Goal: Register for event/course

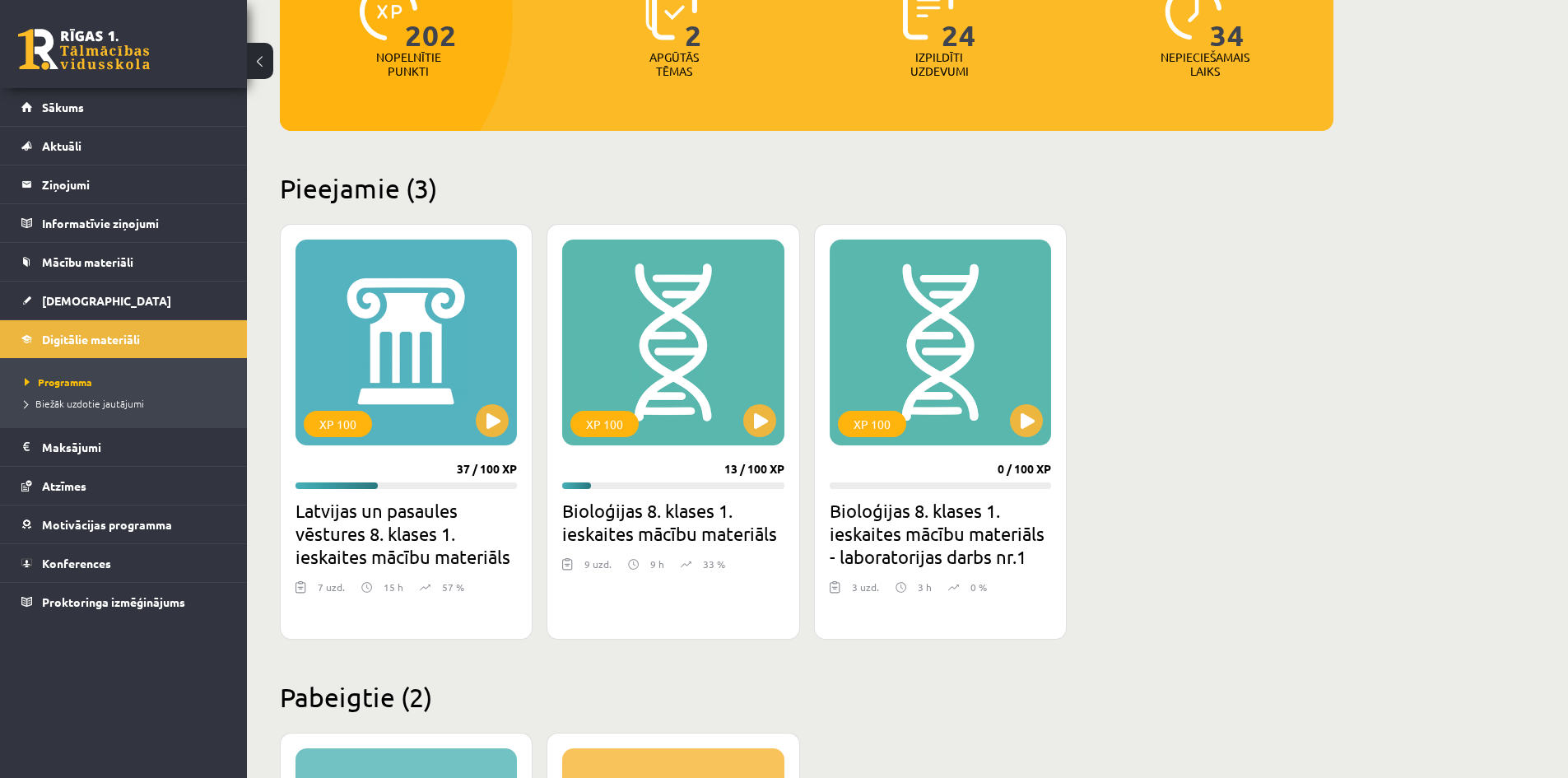
scroll to position [247, 0]
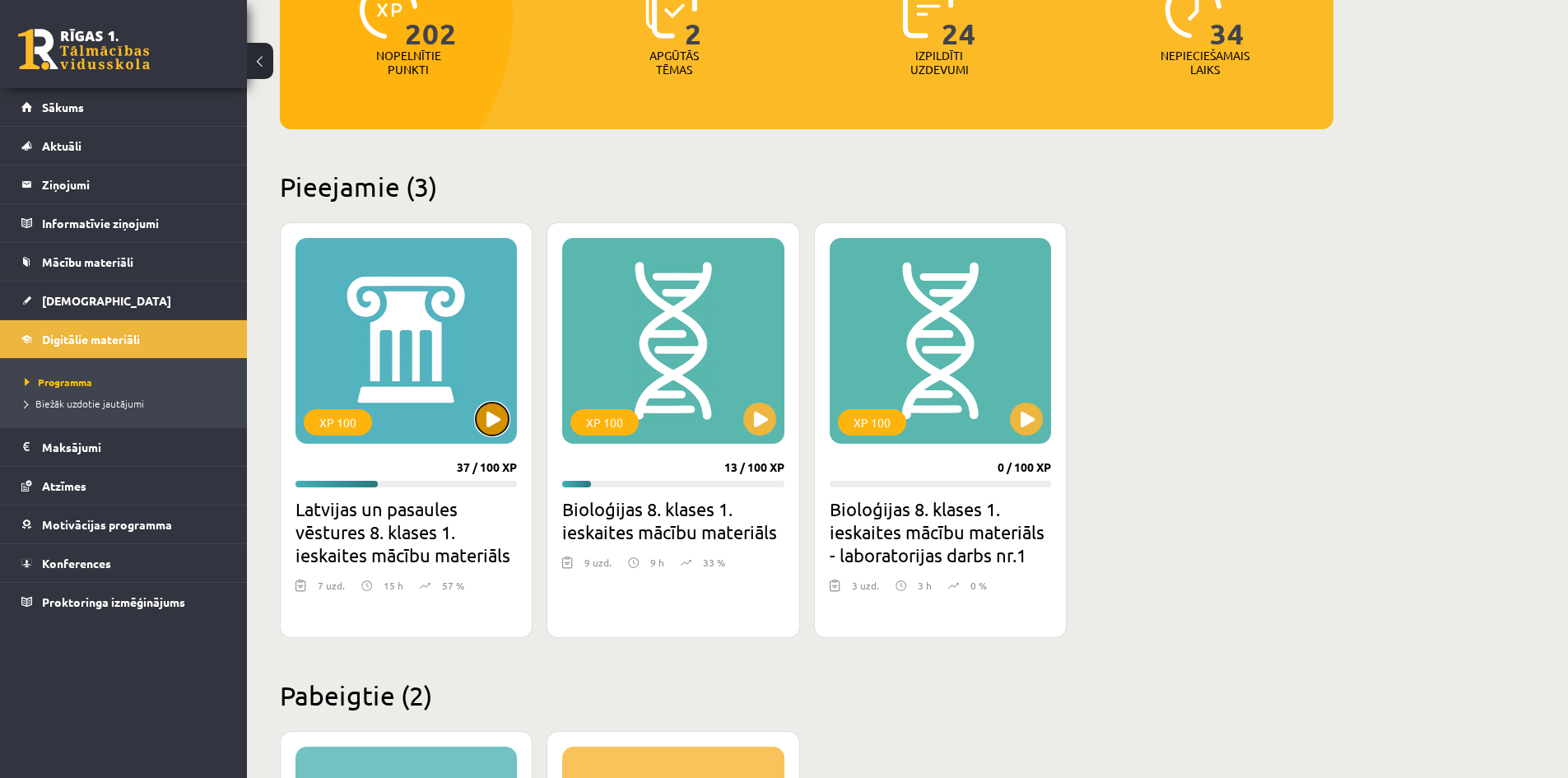
click at [480, 419] on button at bounding box center [492, 418] width 33 height 33
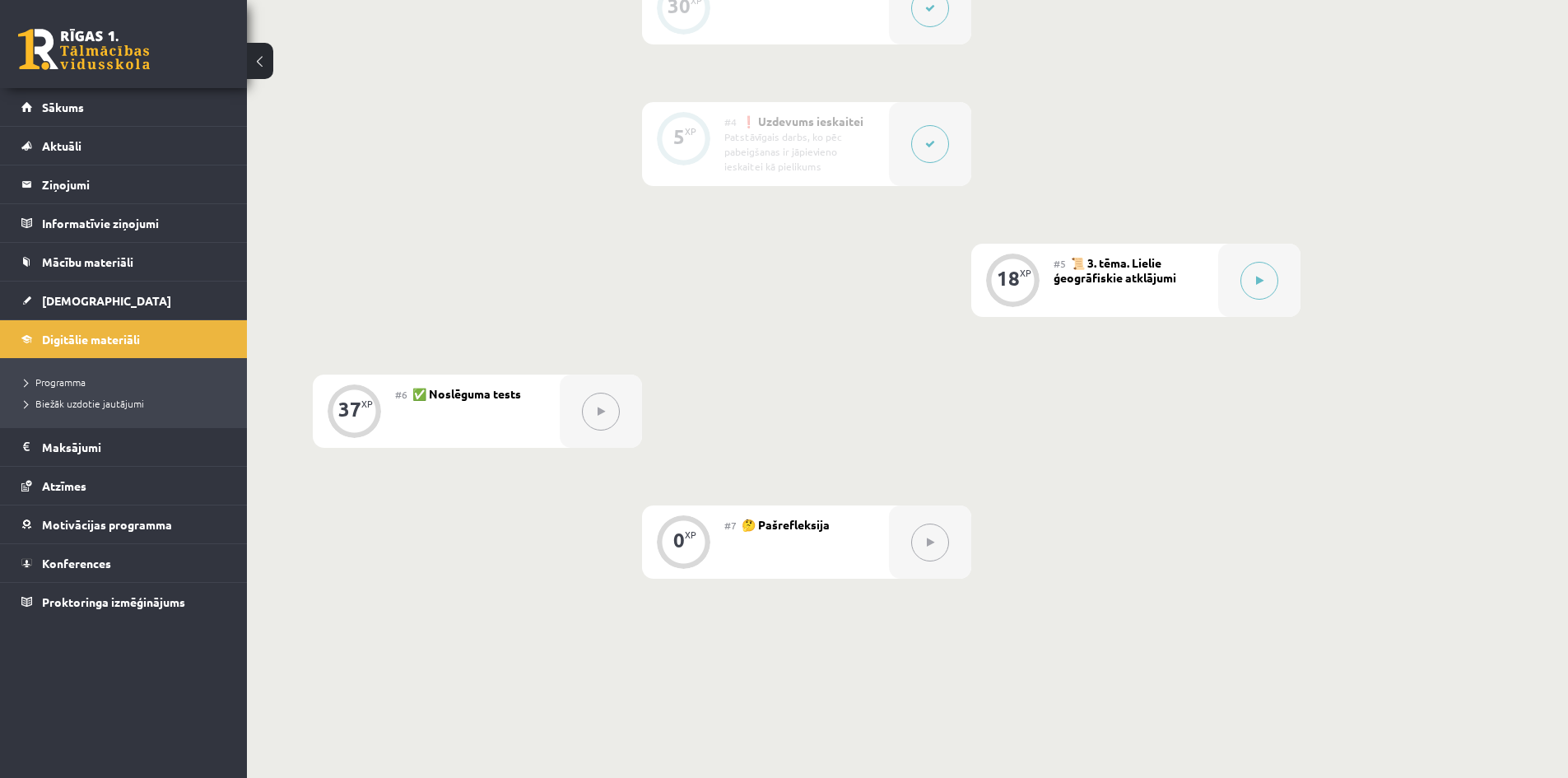
scroll to position [740, 0]
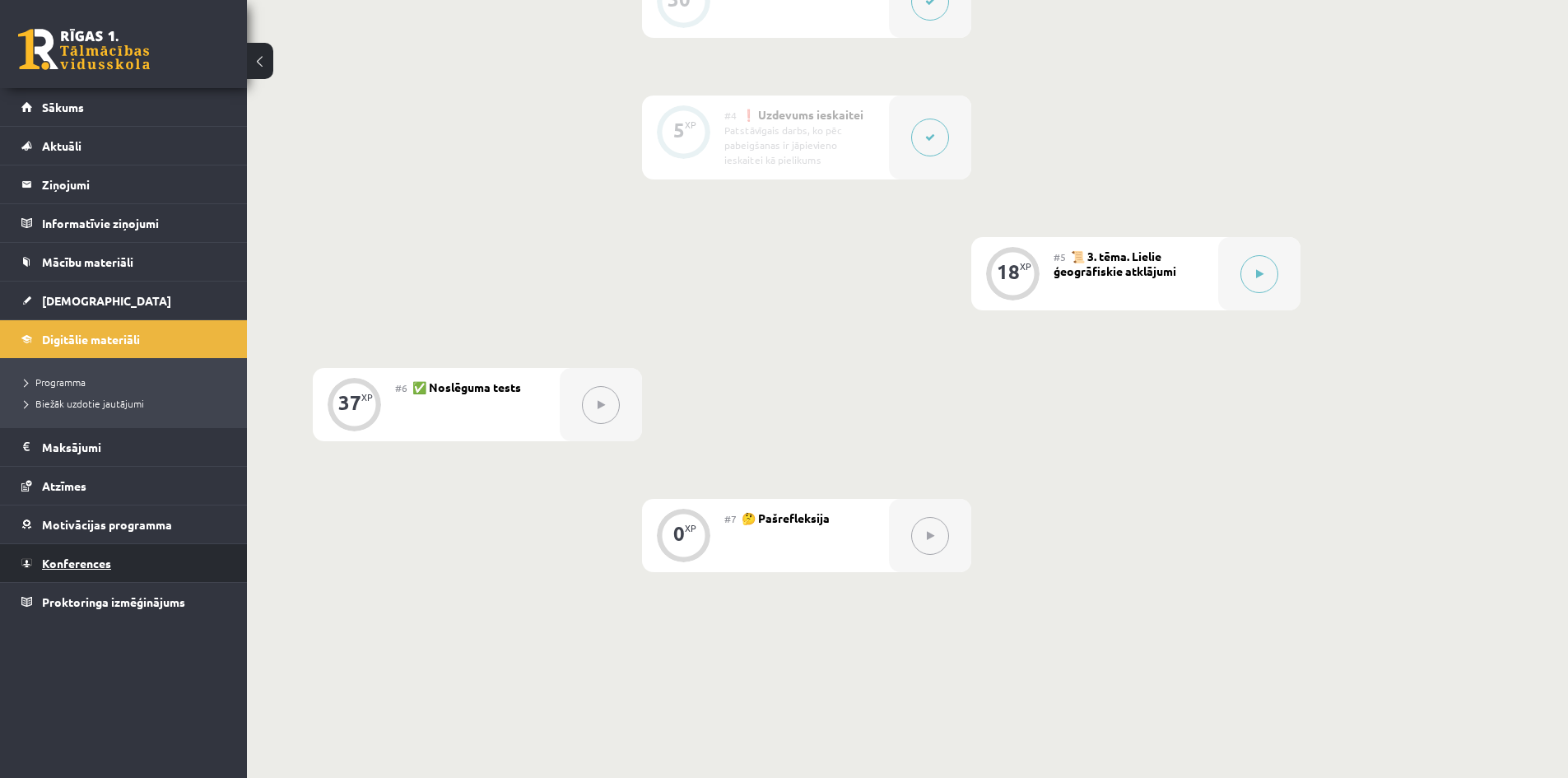
click at [64, 561] on span "Konferences" at bounding box center [76, 563] width 69 height 15
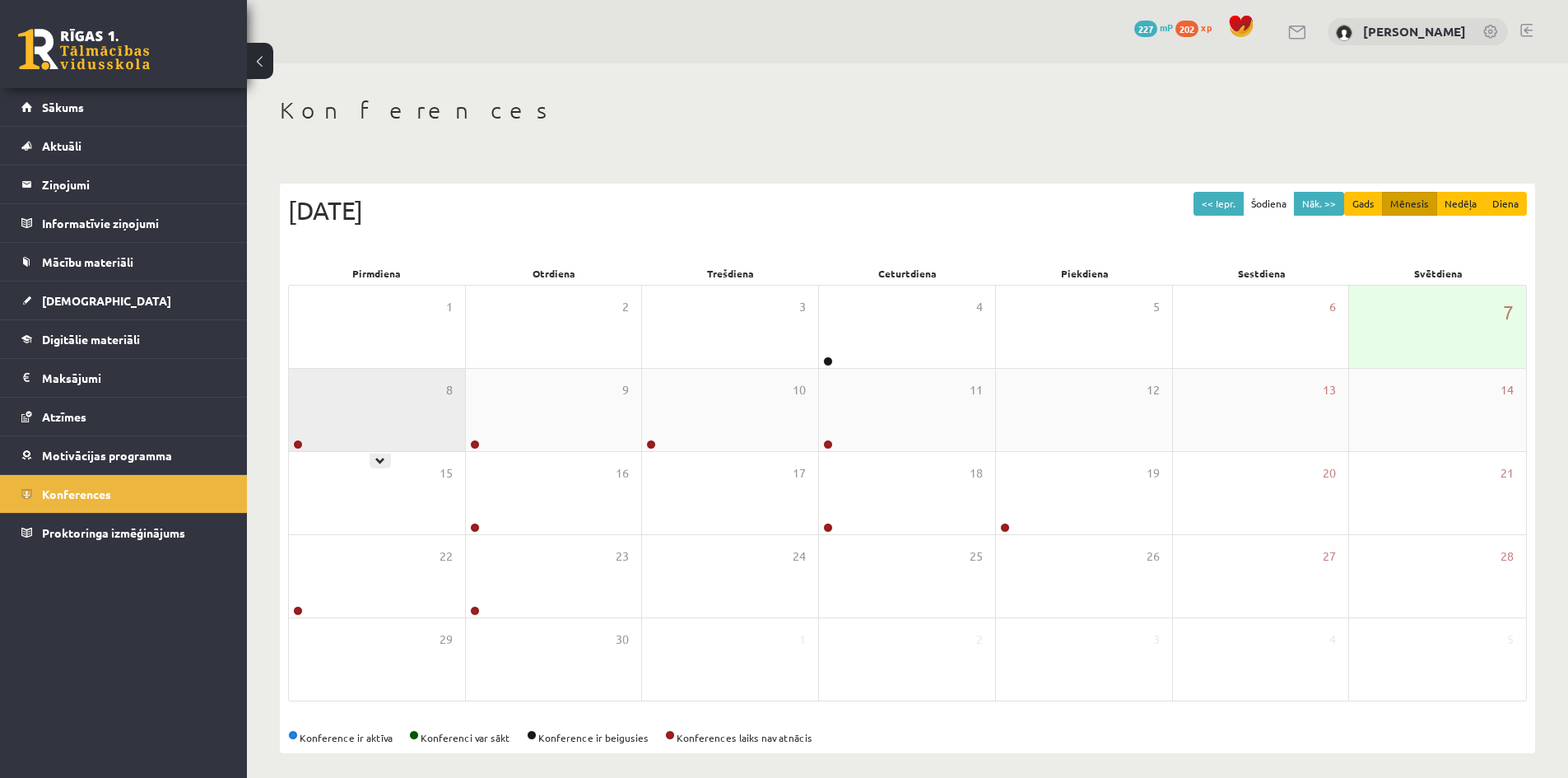
click at [391, 431] on div "8" at bounding box center [376, 410] width 176 height 83
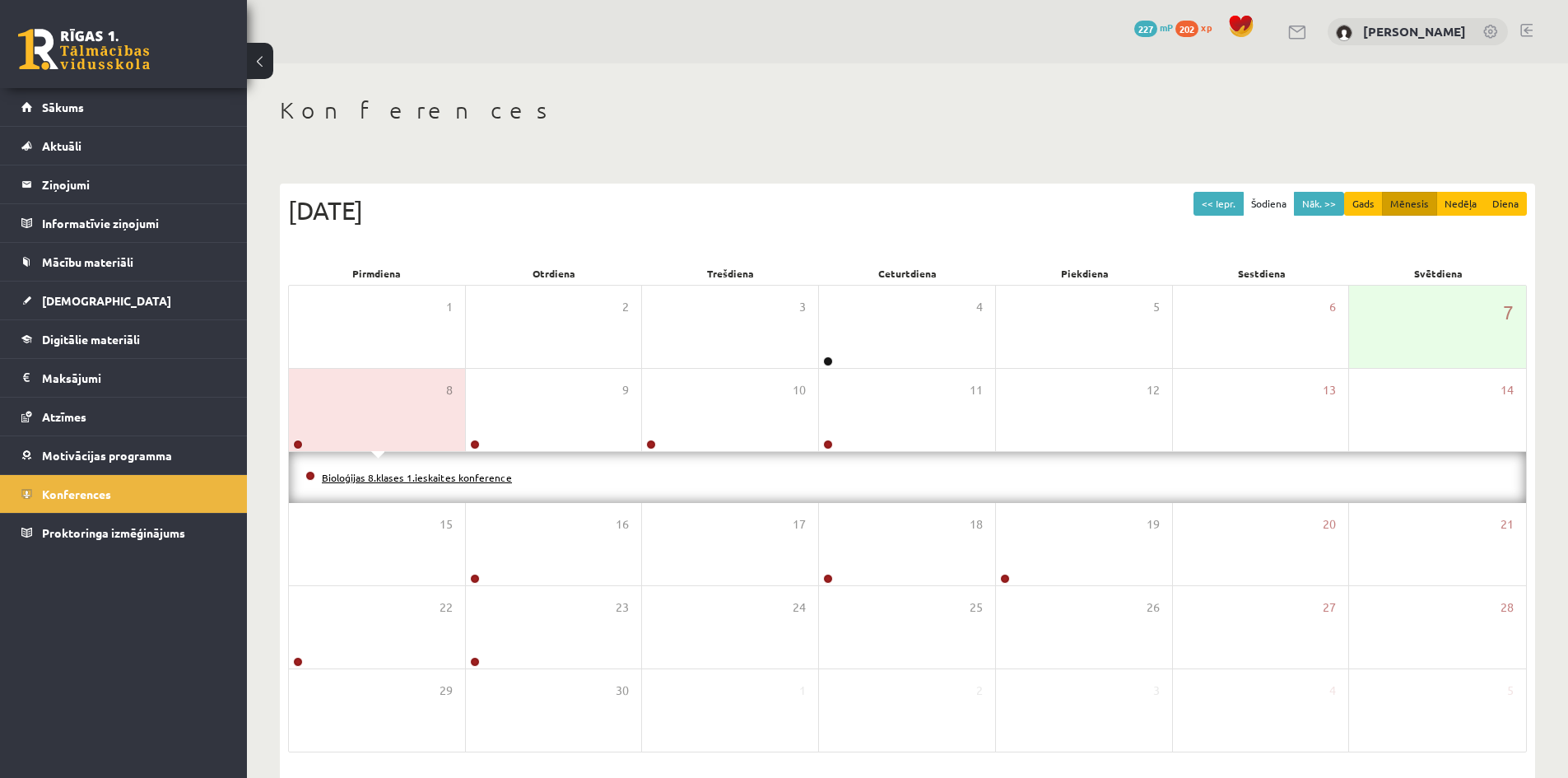
click at [366, 478] on link "Bioloģijas 8.klases 1.ieskaites konference" at bounding box center [417, 477] width 190 height 13
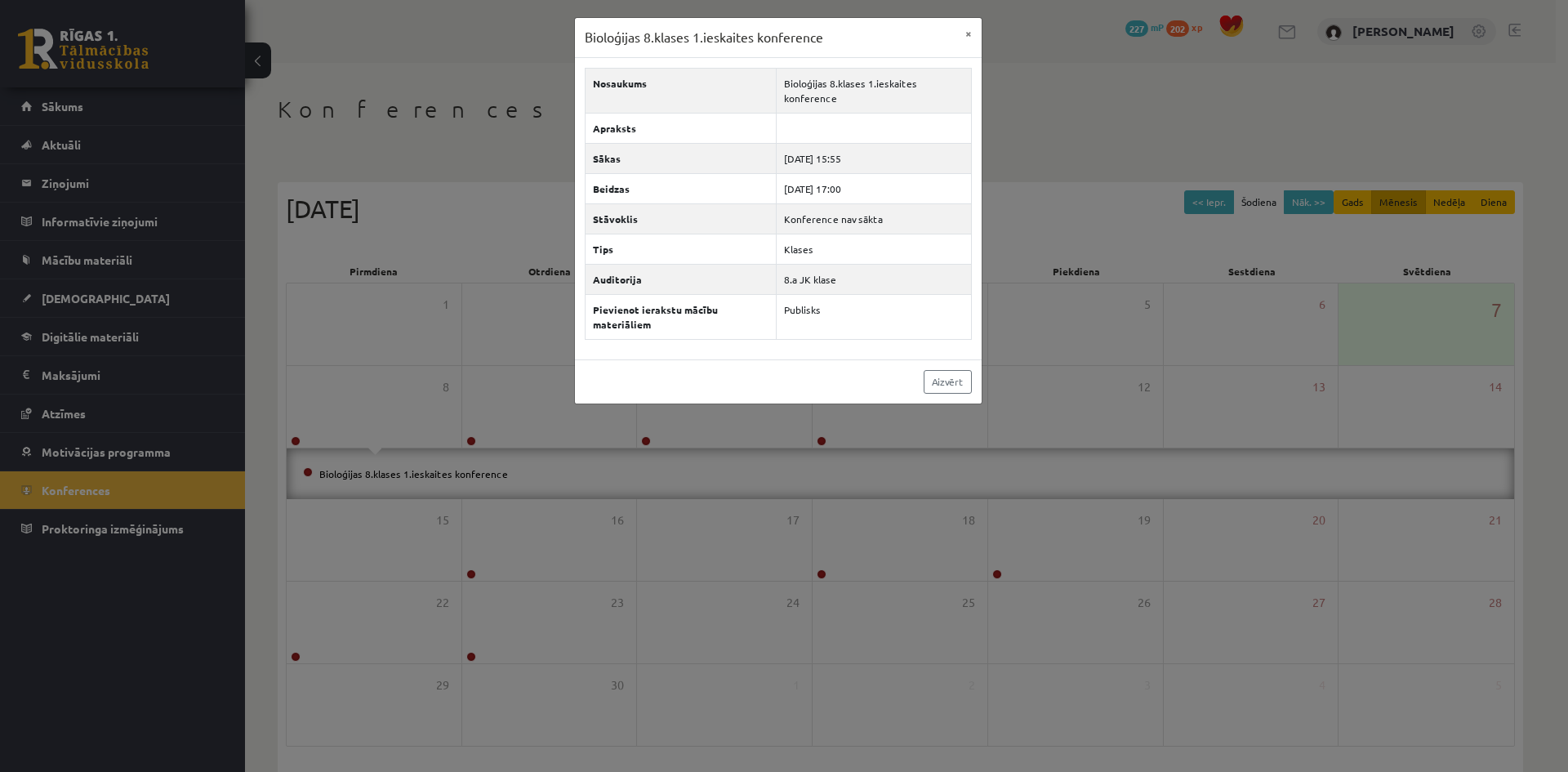
click at [480, 495] on div "Bioloģijas 8.klases 1.ieskaites konference × Nosaukums Bioloģijas 8.klases 1.ie…" at bounding box center [784, 386] width 1568 height 772
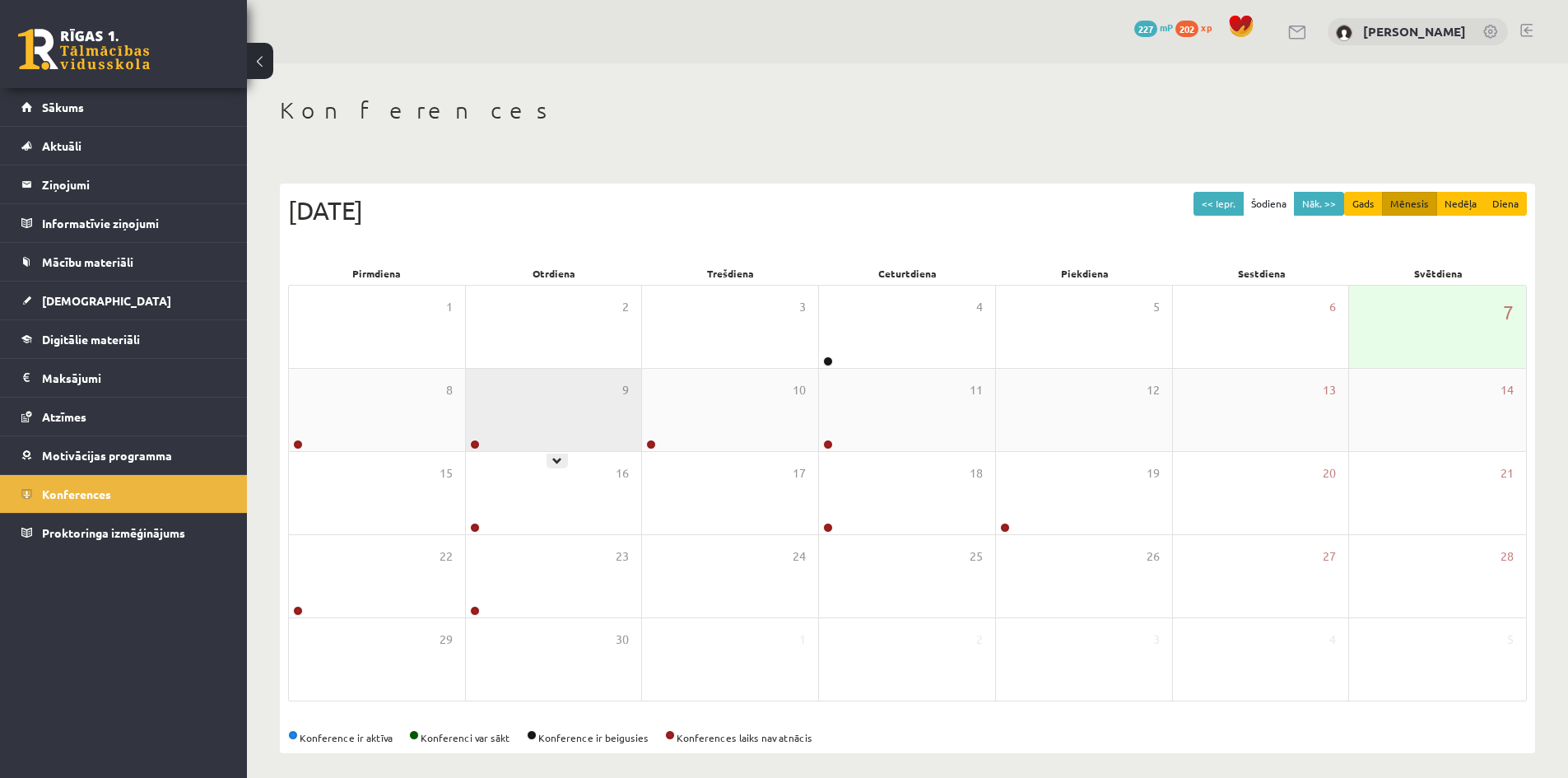
click at [496, 416] on div "9" at bounding box center [553, 410] width 176 height 83
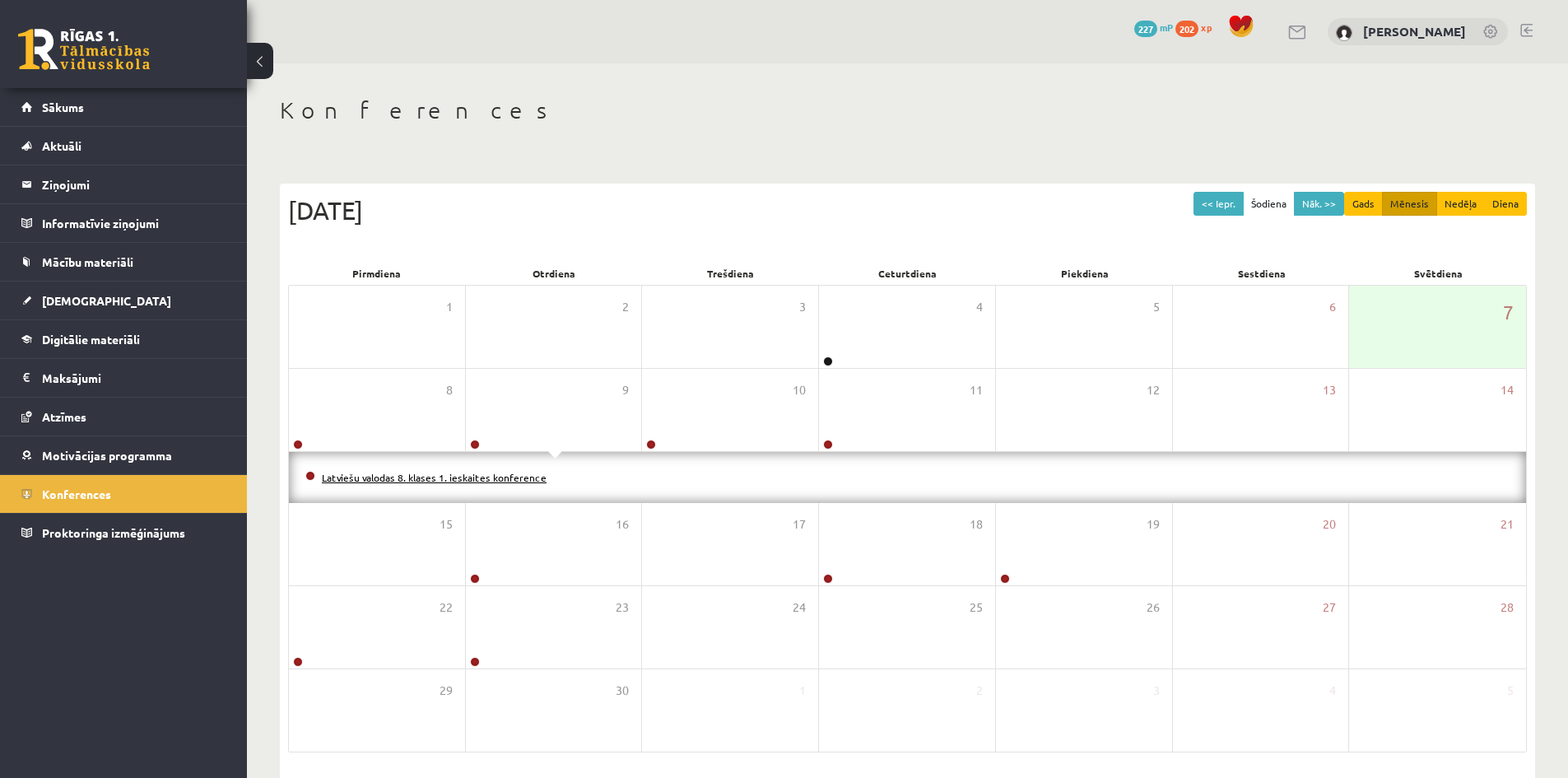
click at [509, 472] on link "Latviešu valodas 8. klases 1. ieskaites konference" at bounding box center [434, 477] width 224 height 13
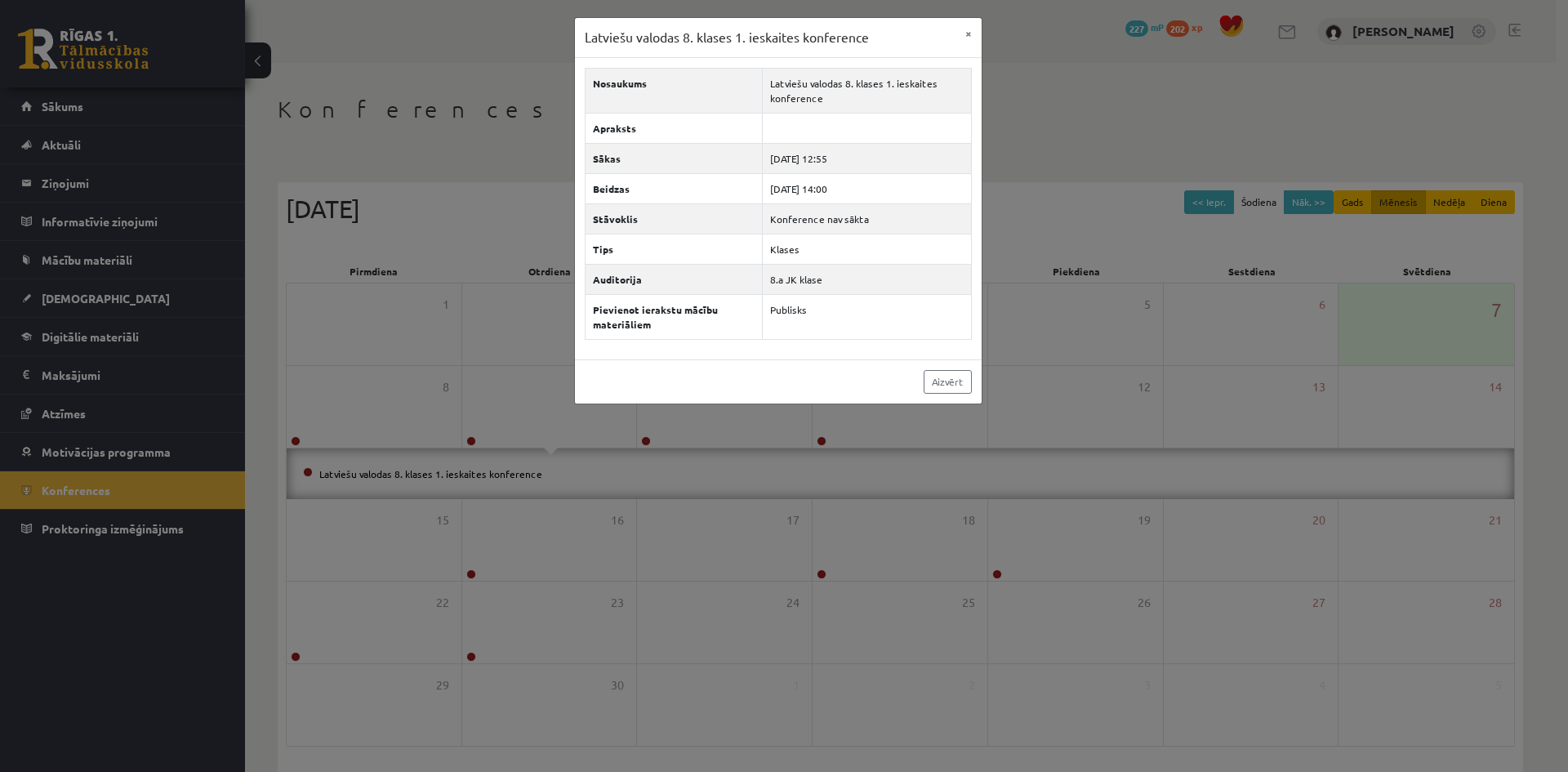
click at [616, 559] on div "Latviešu valodas 8. klases 1. ieskaites konference × Nosaukums Latviešu valodas…" at bounding box center [784, 386] width 1568 height 772
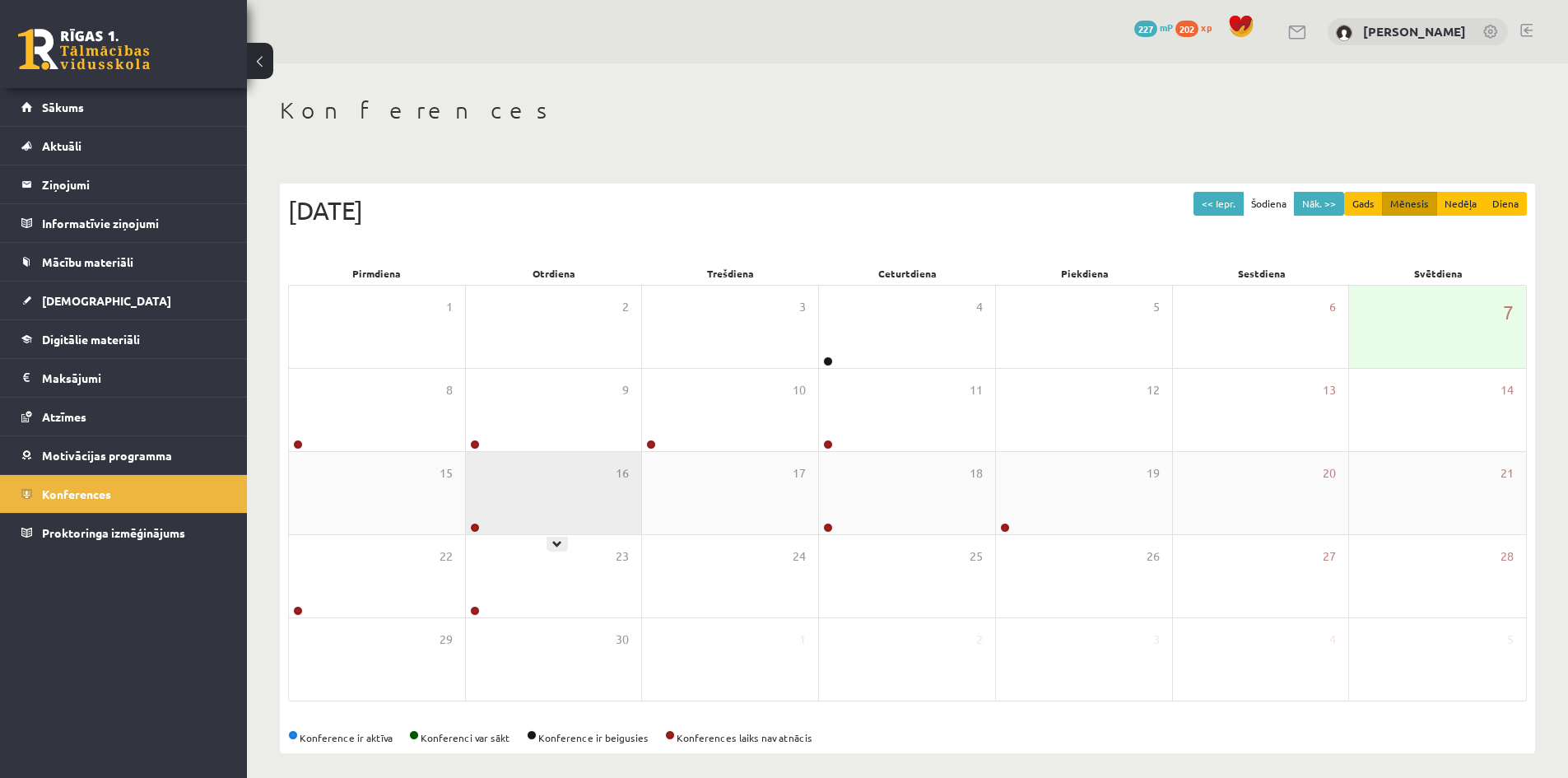
click at [521, 523] on div "16" at bounding box center [553, 493] width 176 height 83
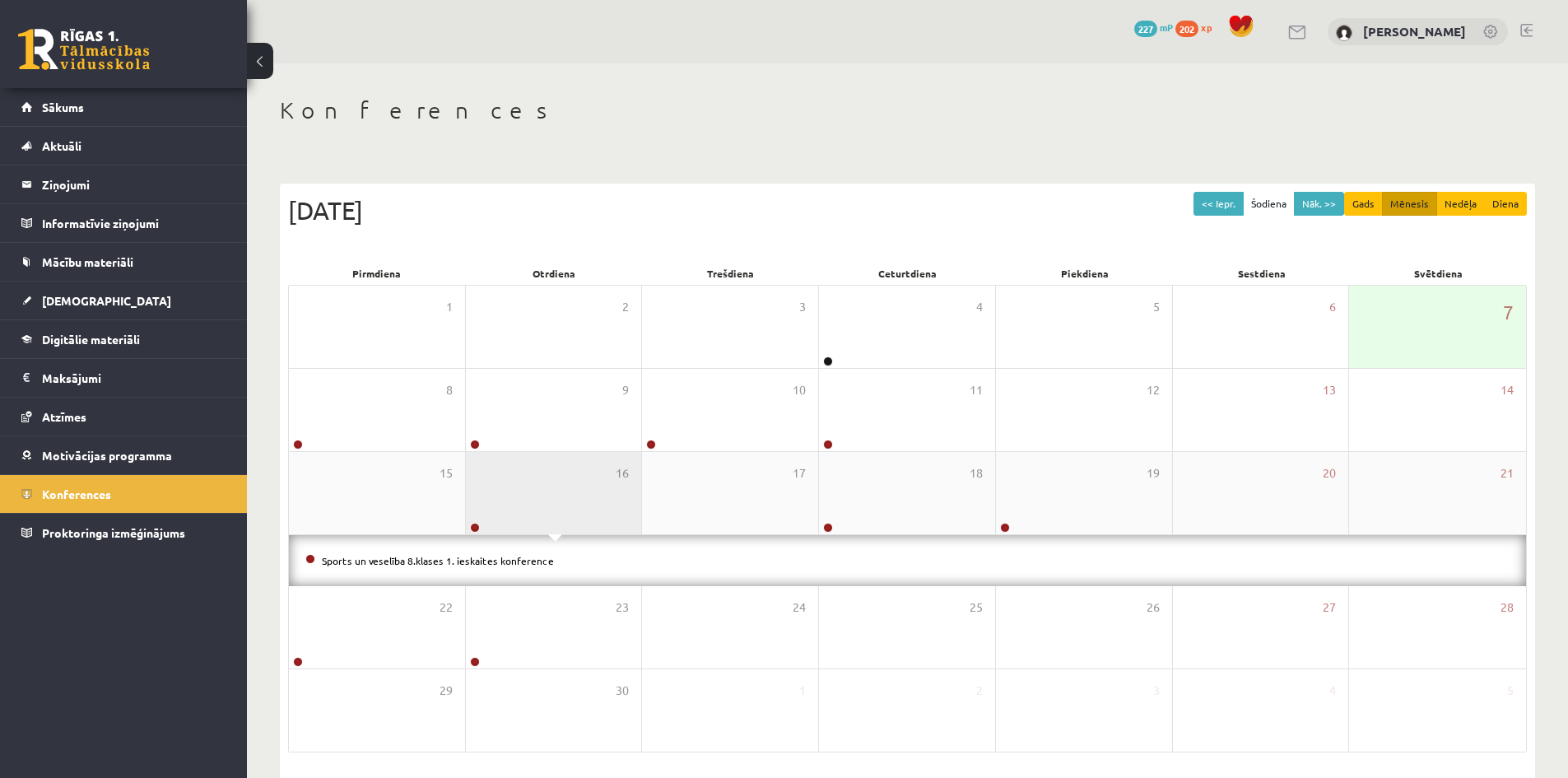
click at [536, 504] on div "16" at bounding box center [553, 493] width 176 height 83
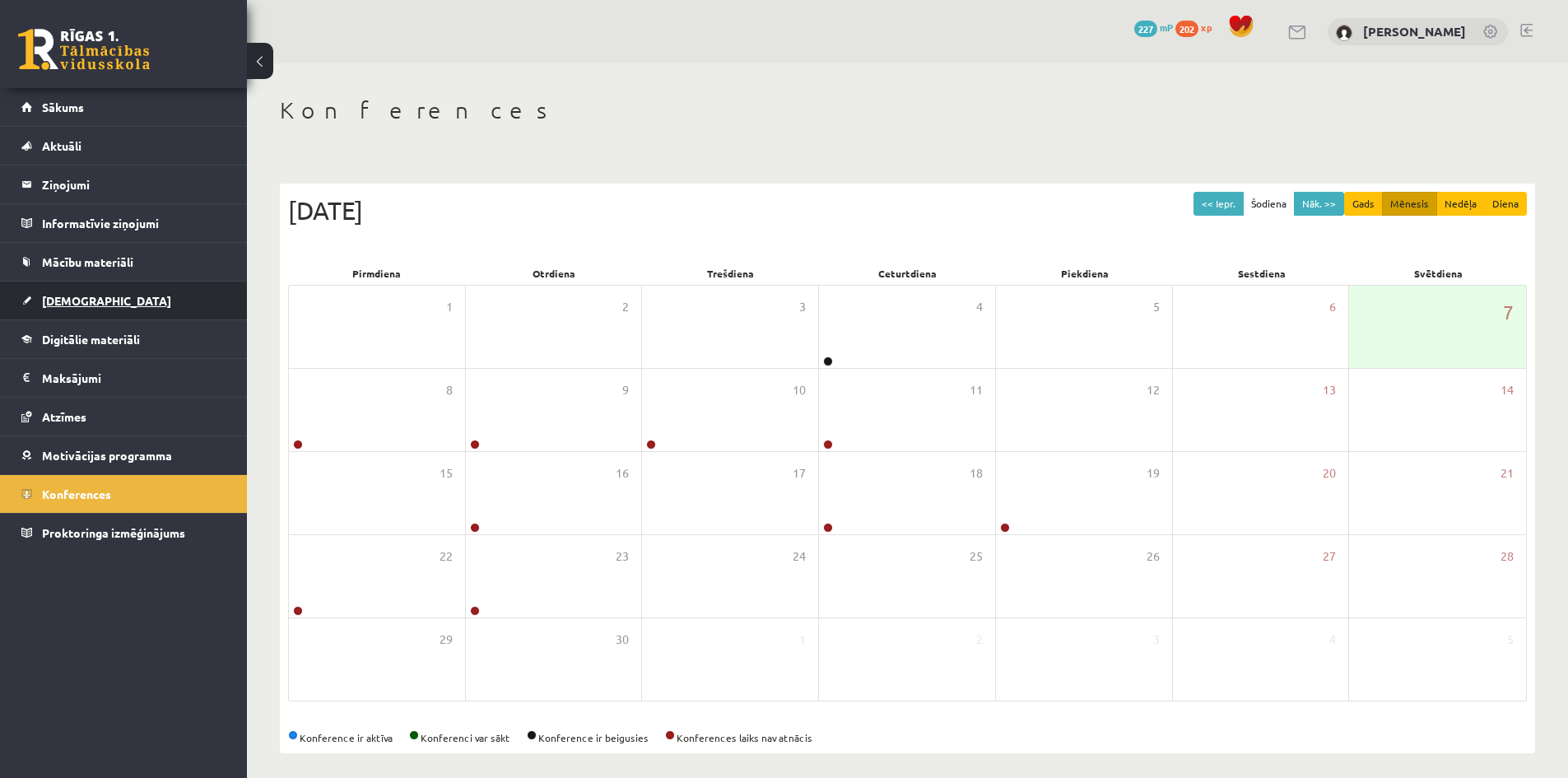
click at [68, 297] on span "[DEMOGRAPHIC_DATA]" at bounding box center [106, 301] width 129 height 15
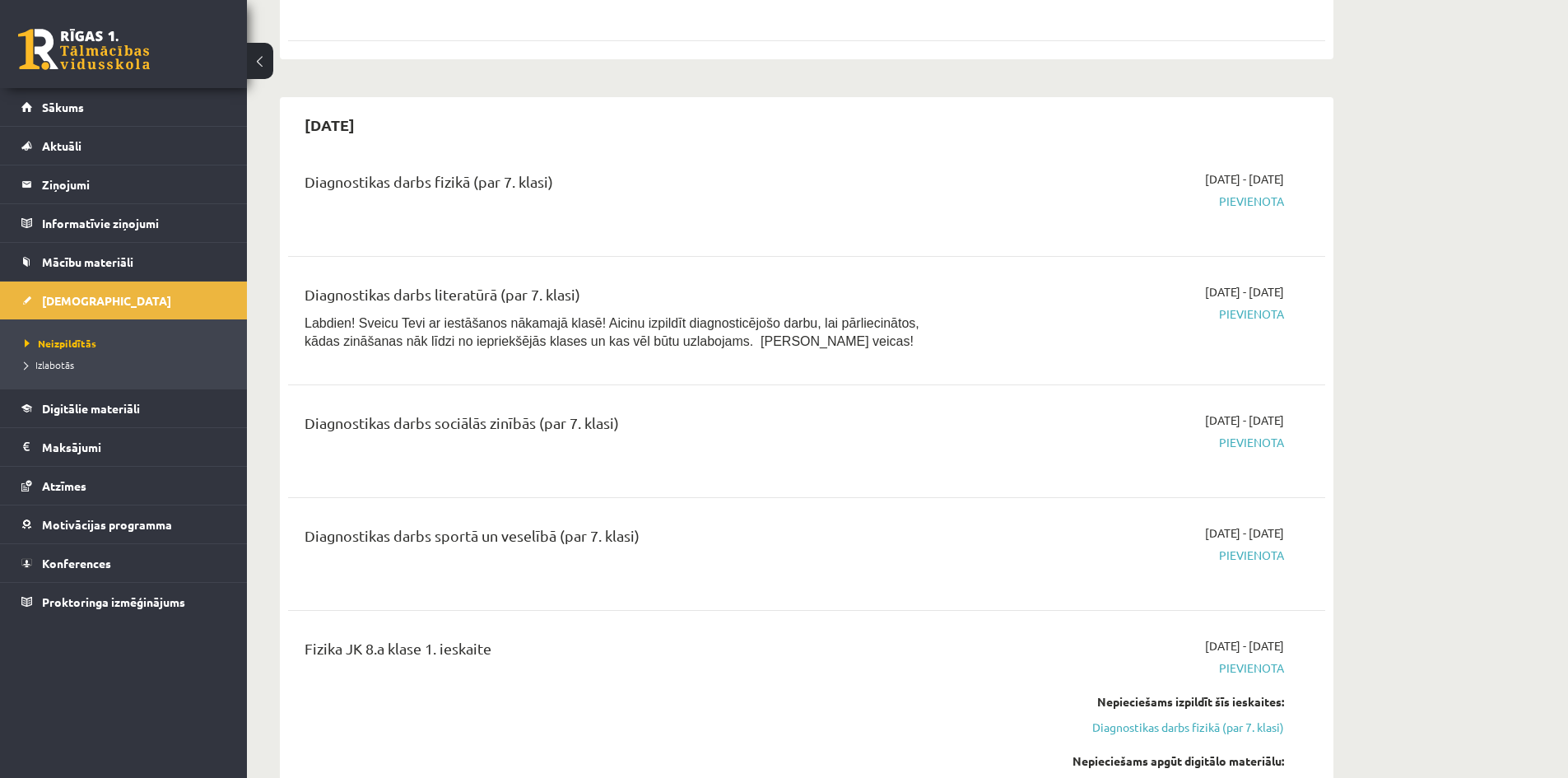
scroll to position [823, 0]
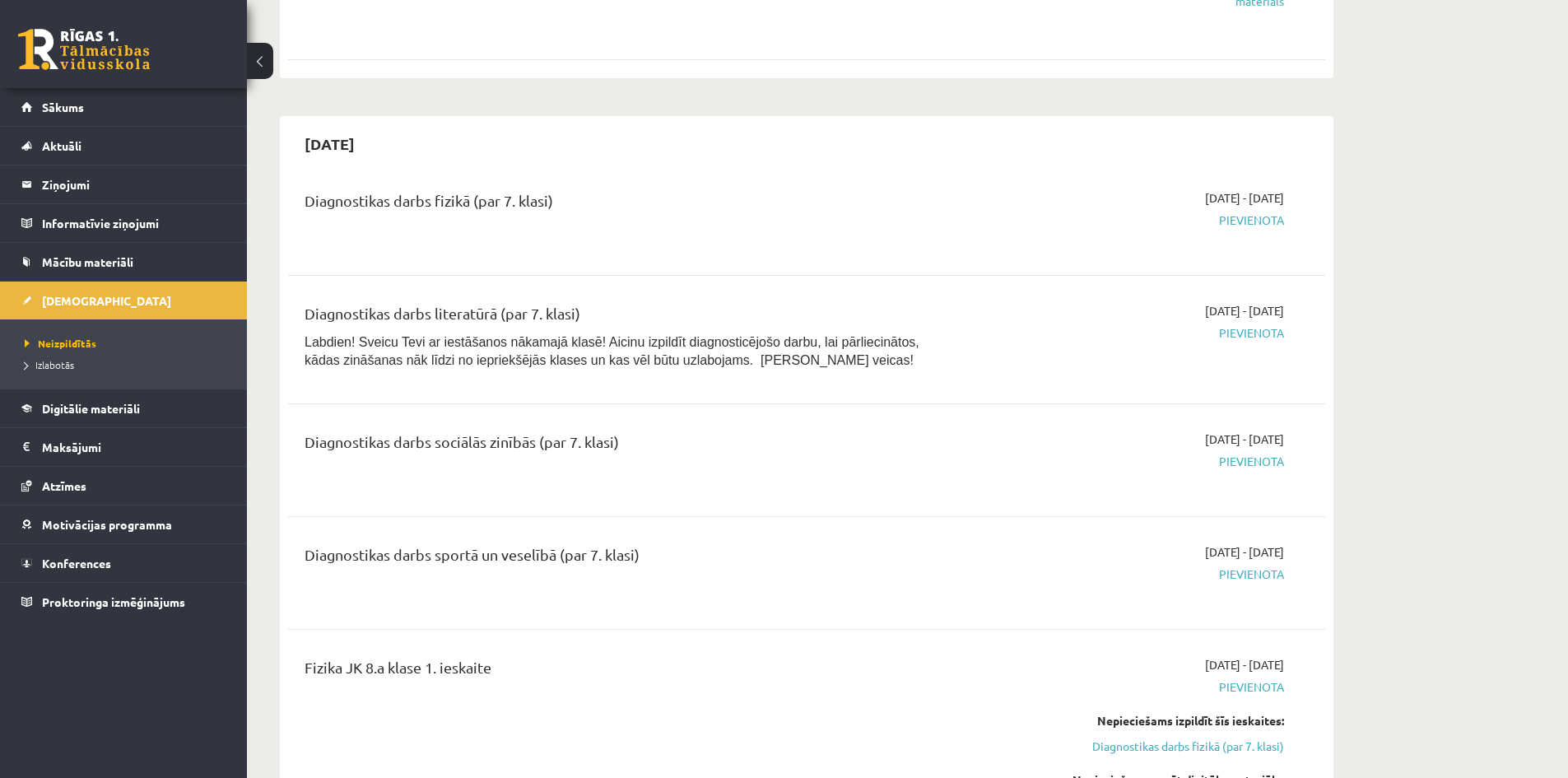
drag, startPoint x: 1214, startPoint y: 224, endPoint x: 1228, endPoint y: 217, distance: 15.7
click at [1217, 220] on span "Pievienota" at bounding box center [1129, 220] width 310 height 18
click at [1228, 217] on span "Pievienota" at bounding box center [1129, 220] width 310 height 18
click at [1011, 226] on span "Pievienota" at bounding box center [1129, 220] width 310 height 18
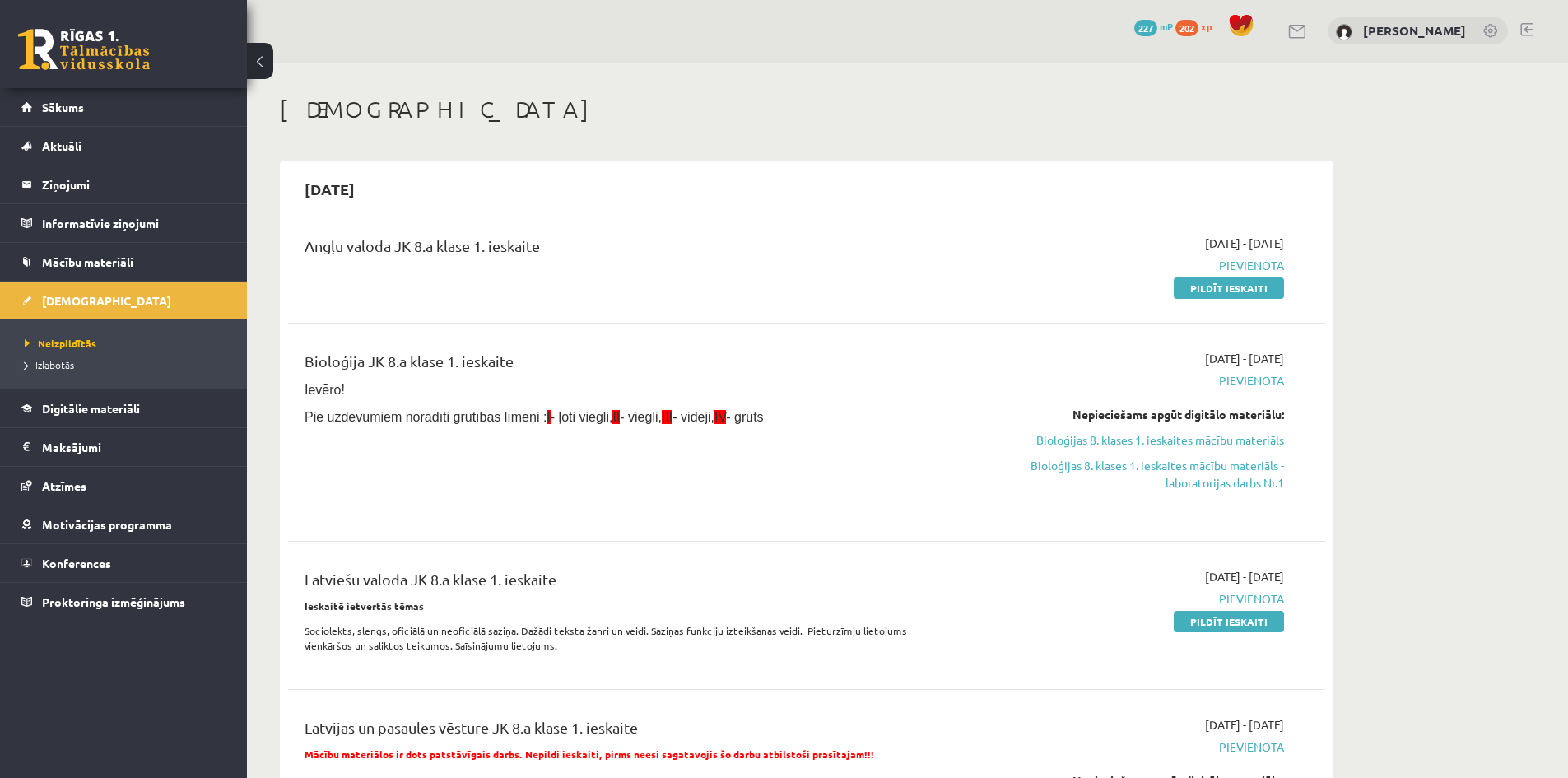
scroll to position [0, 0]
click at [44, 117] on link "Sākums" at bounding box center [124, 107] width 205 height 38
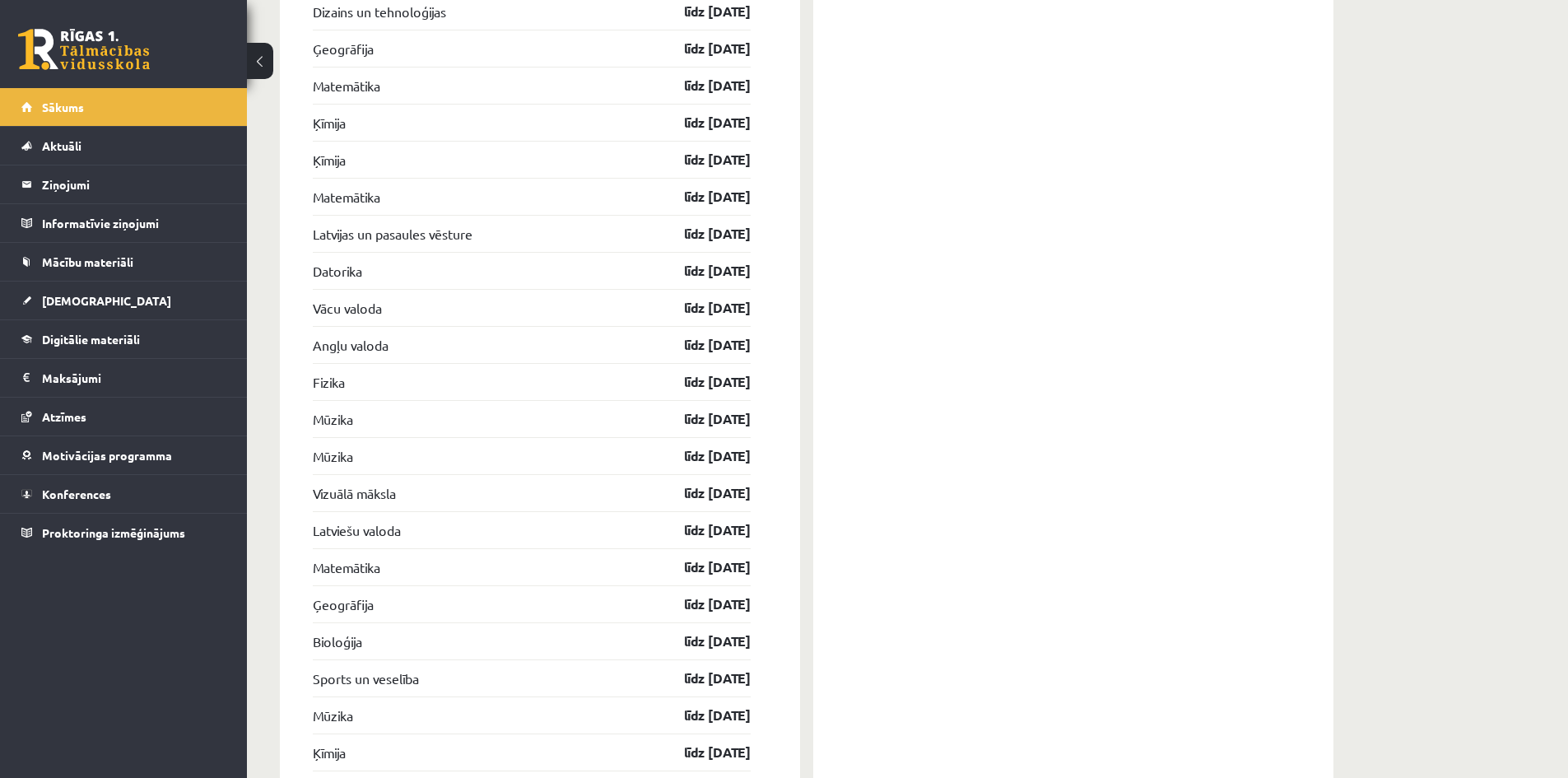
scroll to position [2404, 0]
